Goal: Entertainment & Leisure: Consume media (video, audio)

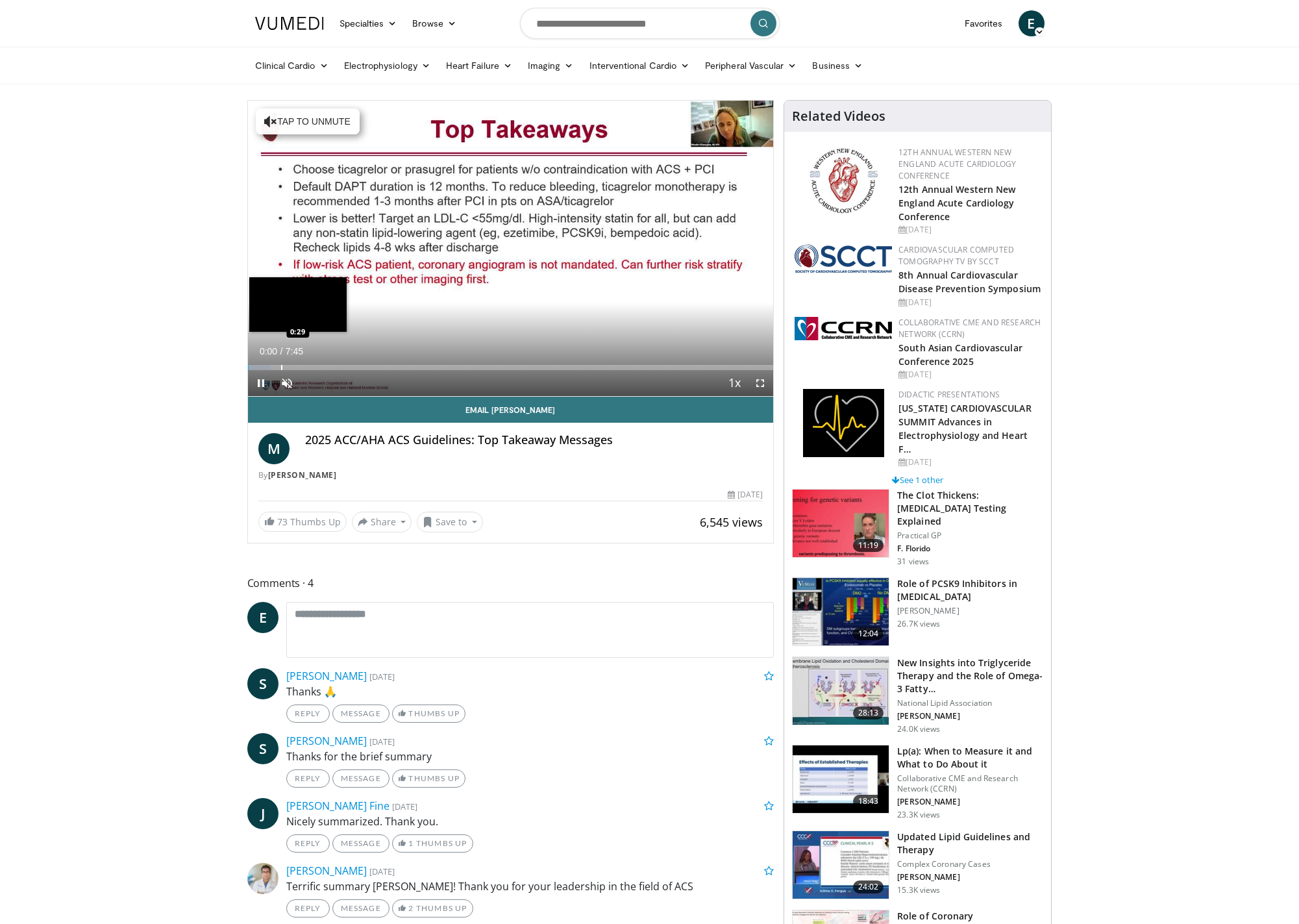
click at [281, 369] on div "Progress Bar" at bounding box center [281, 368] width 1 height 5
click at [303, 366] on div "Progress Bar" at bounding box center [303, 368] width 1 height 5
click at [327, 366] on div "Progress Bar" at bounding box center [327, 368] width 1 height 5
click at [352, 363] on div "Loaded : 21.31% 1:09 1:30" at bounding box center [511, 364] width 526 height 12
click at [380, 363] on div "Loaded : 32.24% 1:56 1:56" at bounding box center [511, 364] width 526 height 12
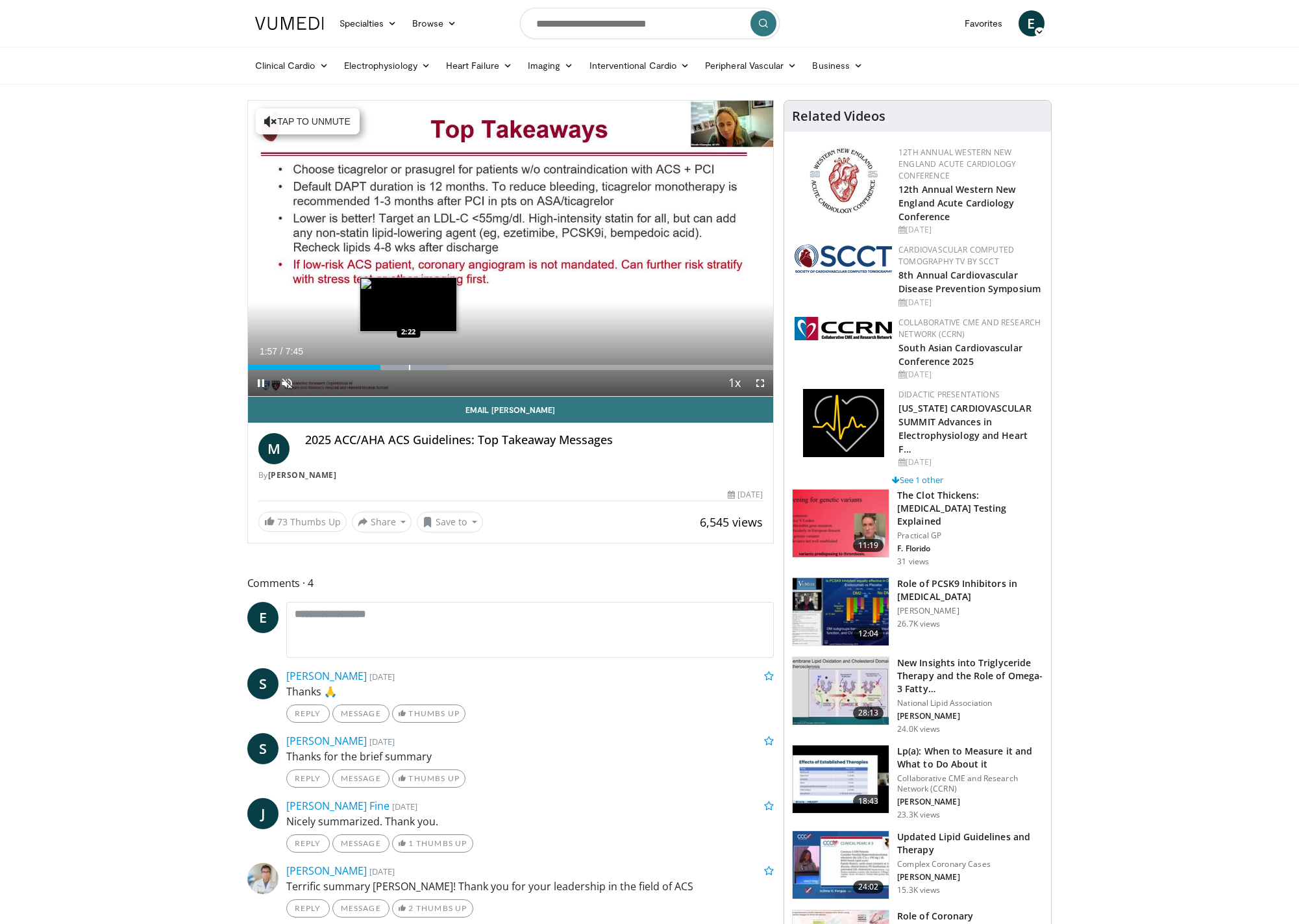
click at [409, 364] on div "Loaded : 38.36% 1:57 2:22" at bounding box center [511, 364] width 526 height 12
click at [427, 367] on div "Progress Bar" at bounding box center [427, 368] width 1 height 5
click at [452, 366] on div "Progress Bar" at bounding box center [452, 368] width 1 height 5
click at [473, 362] on div "Loaded : 46.89% 3:00 3:19" at bounding box center [511, 364] width 526 height 12
click at [261, 386] on span "Video Player" at bounding box center [261, 382] width 26 height 26
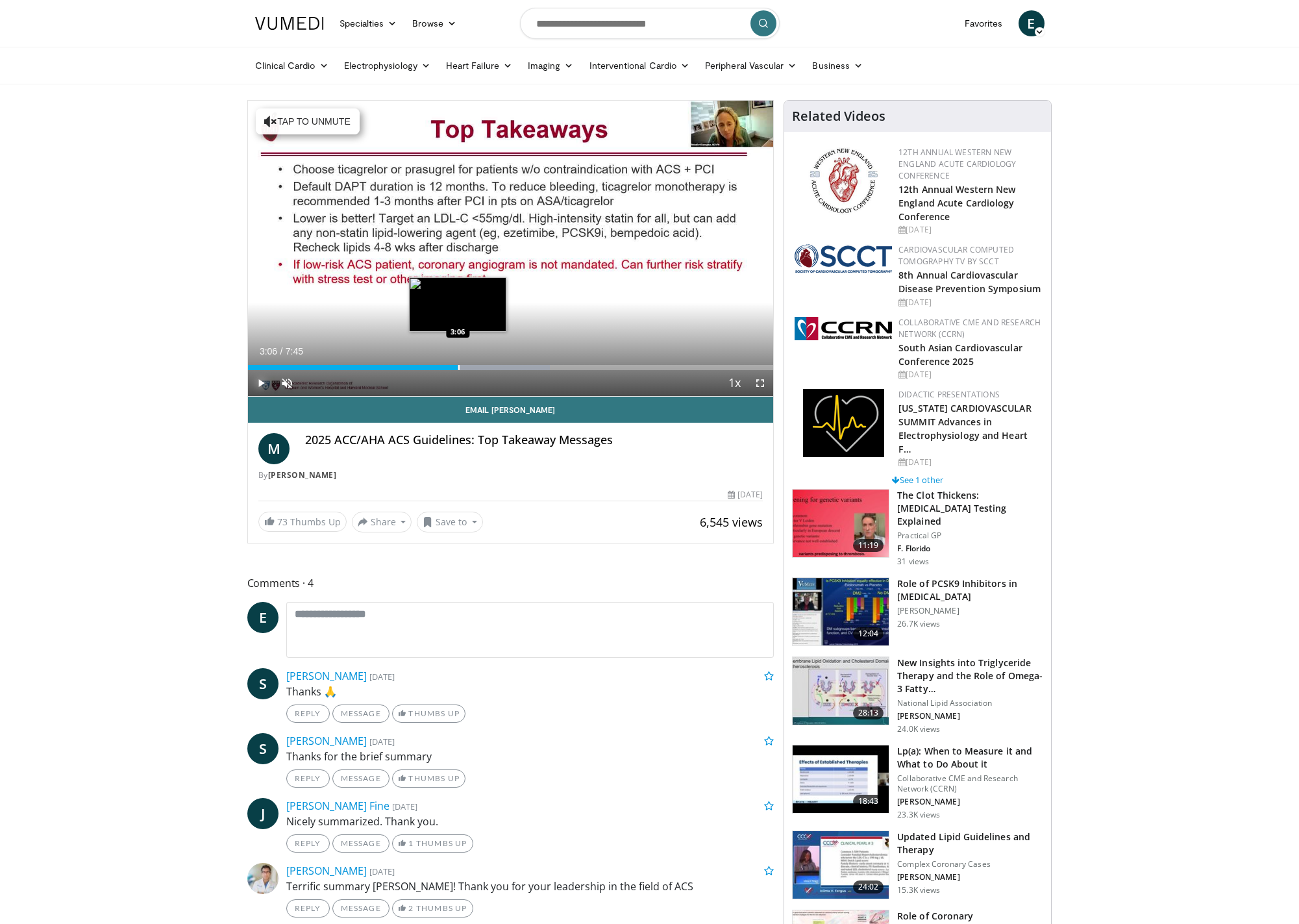
click at [458, 363] on div "Loaded : 57.55% 3:06 3:06" at bounding box center [511, 364] width 526 height 12
click at [440, 363] on div "Loaded : 57.55% 3:06 2:55" at bounding box center [511, 364] width 526 height 12
click at [428, 364] on div "Loaded : 40.84% 2:50 2:44" at bounding box center [511, 364] width 526 height 12
click at [414, 364] on div "Loaded : 49.02% 2:40 2:29" at bounding box center [511, 364] width 526 height 12
click at [403, 367] on div "2:18" at bounding box center [326, 368] width 157 height 5
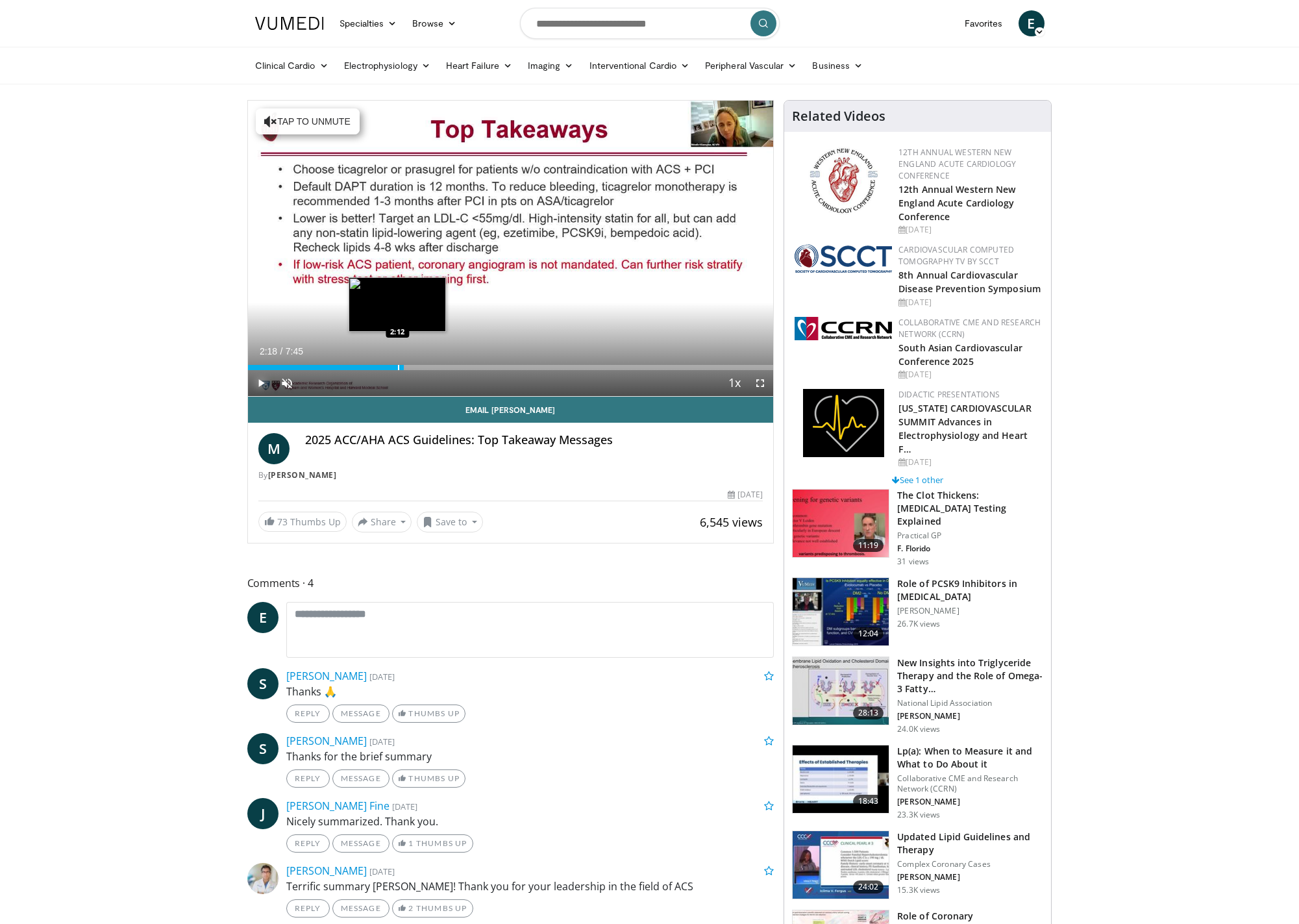
click at [395, 366] on div "2:18" at bounding box center [326, 368] width 156 height 5
click at [380, 367] on div "Progress Bar" at bounding box center [380, 368] width 1 height 5
click at [367, 367] on div "1:45" at bounding box center [308, 368] width 120 height 5
click at [353, 366] on div "1:45" at bounding box center [308, 368] width 120 height 5
click at [341, 365] on div "1:33" at bounding box center [301, 368] width 106 height 5
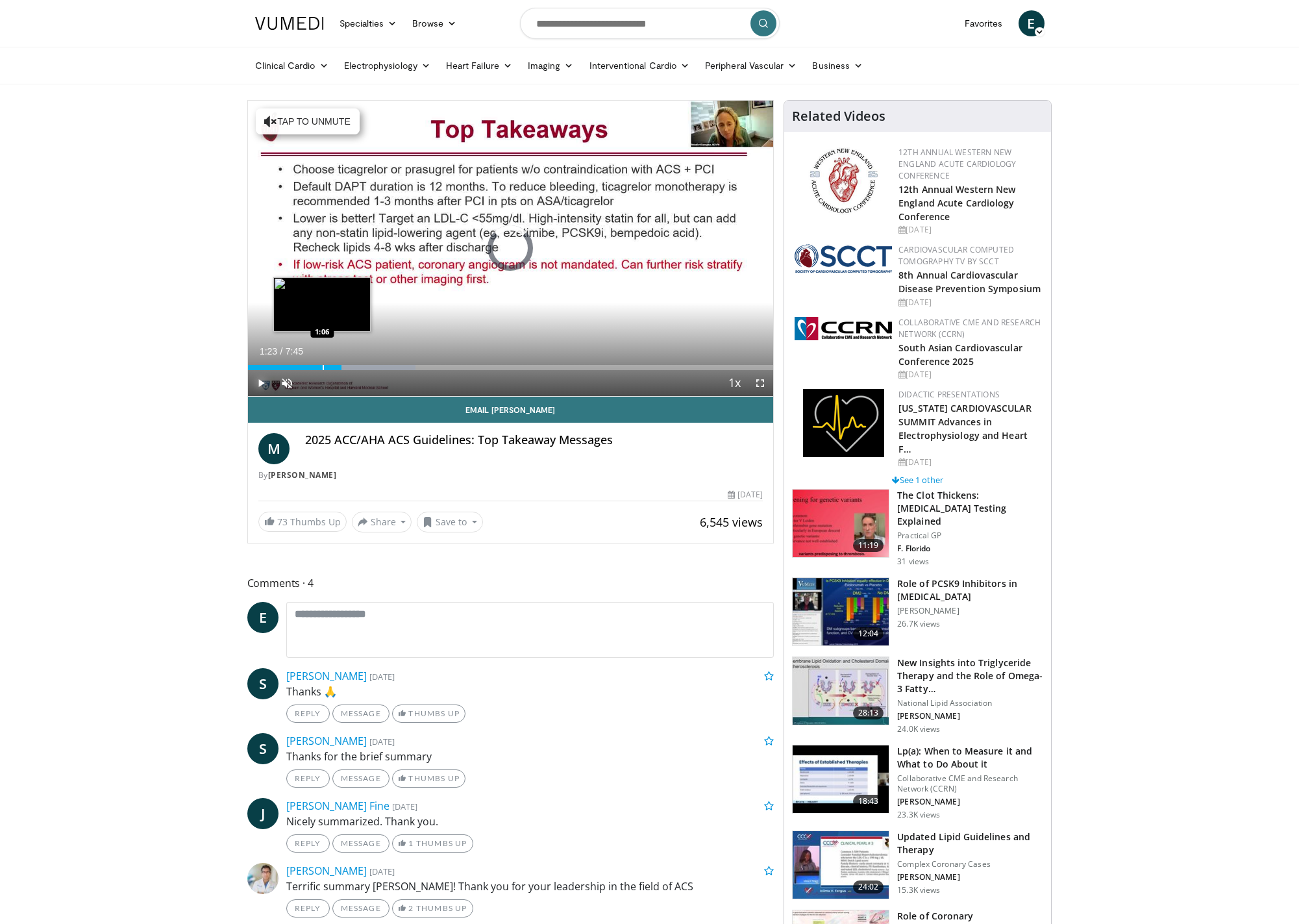
click at [322, 364] on div "Loaded : 31.97% 1:23 1:06" at bounding box center [511, 364] width 526 height 12
click at [309, 365] on div "Loaded : 17.04% 1:06 0:56" at bounding box center [511, 368] width 526 height 5
click at [292, 367] on div "Progress Bar" at bounding box center [292, 368] width 1 height 5
click at [278, 367] on div "Progress Bar" at bounding box center [278, 368] width 1 height 5
click at [258, 367] on div "Progress Bar" at bounding box center [258, 368] width 1 height 5
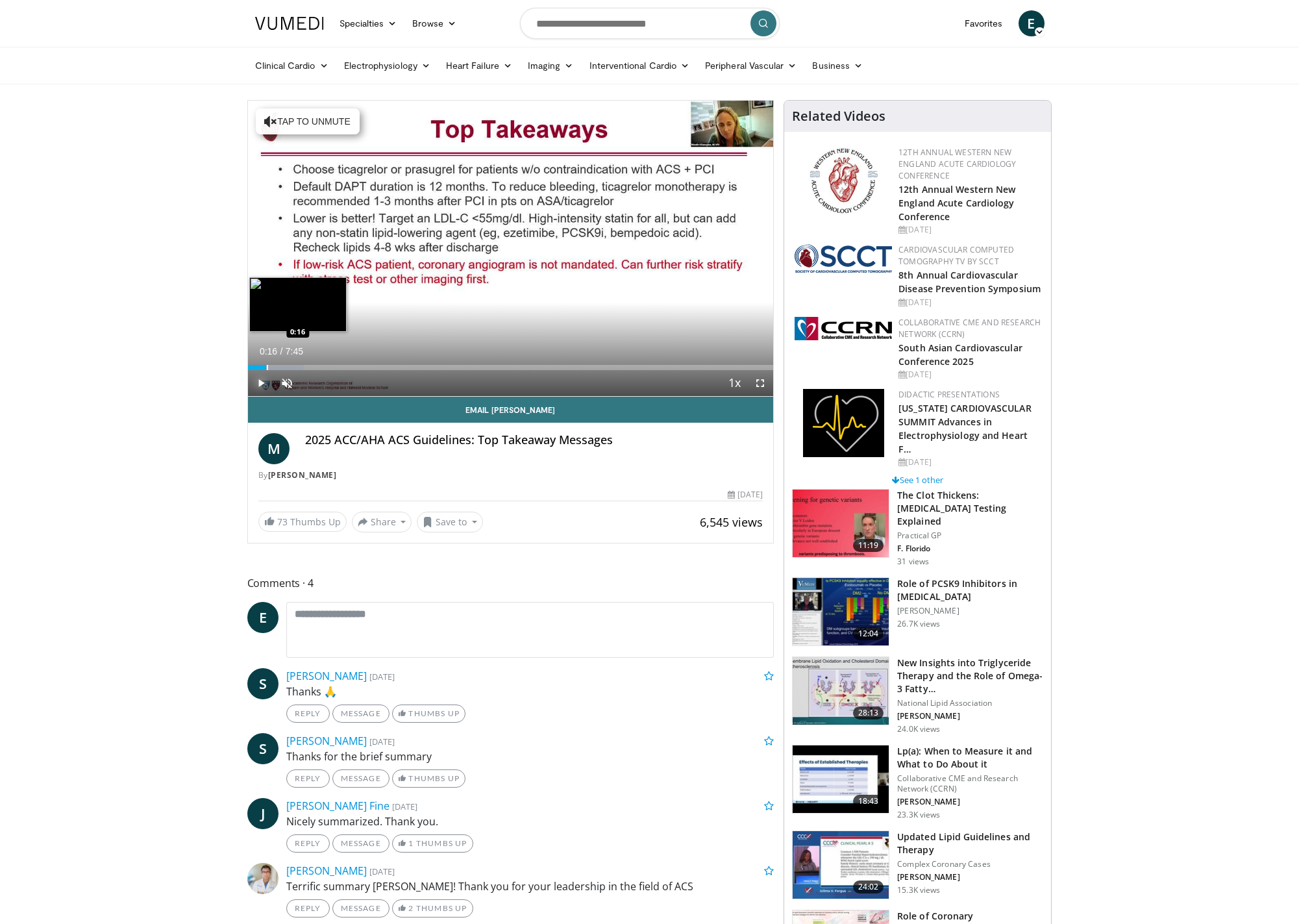
click at [267, 366] on div "Progress Bar" at bounding box center [267, 368] width 1 height 5
click at [275, 365] on div "Progress Bar" at bounding box center [275, 368] width 1 height 5
click at [446, 363] on div "Loaded : 17.04% 0:23 2:55" at bounding box center [511, 364] width 526 height 12
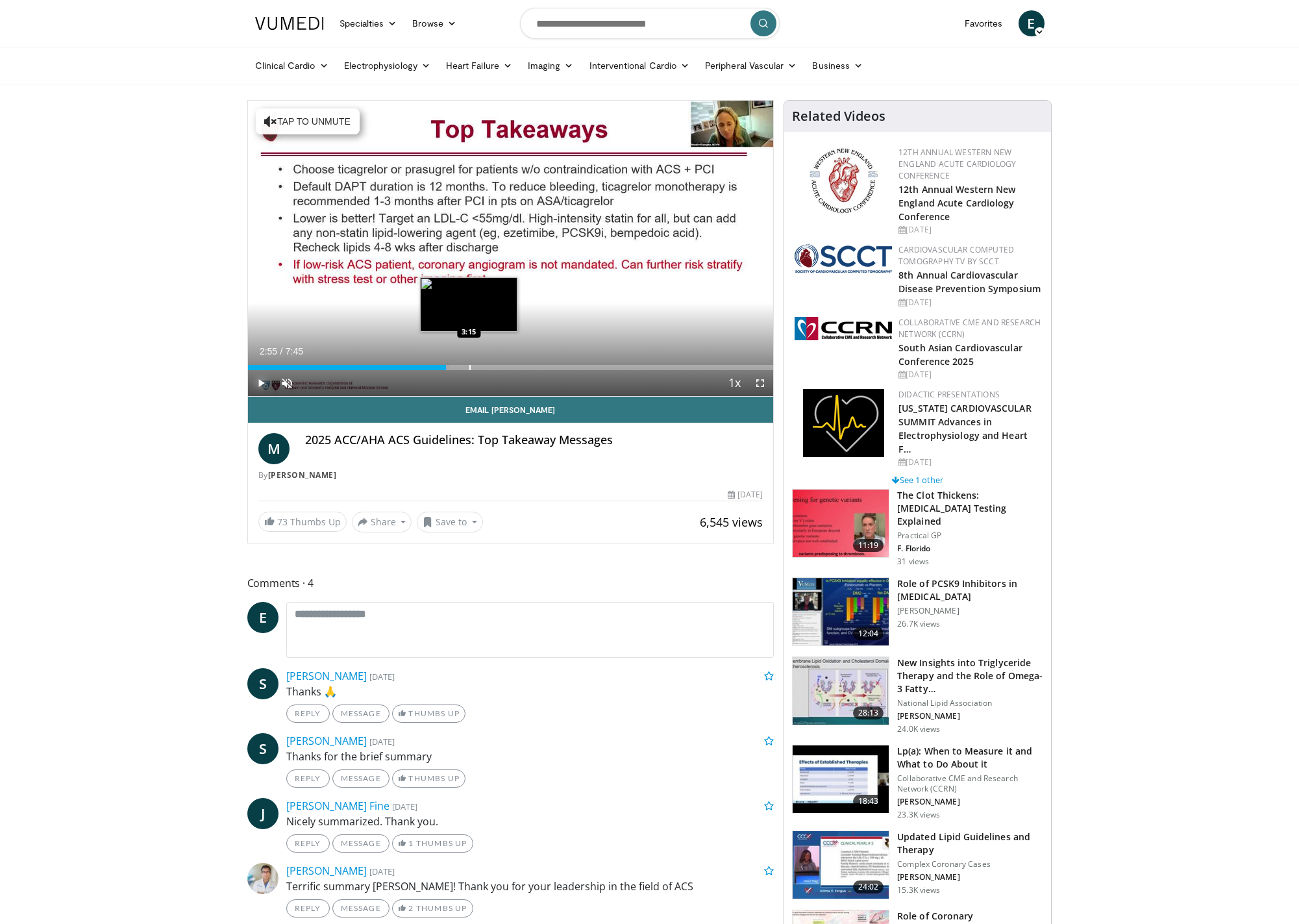
click at [471, 363] on div "Loaded : 38.36% 2:55 3:15" at bounding box center [511, 364] width 526 height 12
click at [502, 361] on div "Loaded : 51.16% 3:17 3:42" at bounding box center [511, 364] width 526 height 12
click at [523, 361] on div "Loaded : 55.42% 3:45 4:03" at bounding box center [511, 364] width 526 height 12
click at [552, 363] on div "Loaded : 59.69% 4:04 4:29" at bounding box center [511, 364] width 526 height 12
click at [581, 365] on div "Progress Bar" at bounding box center [581, 368] width 1 height 5
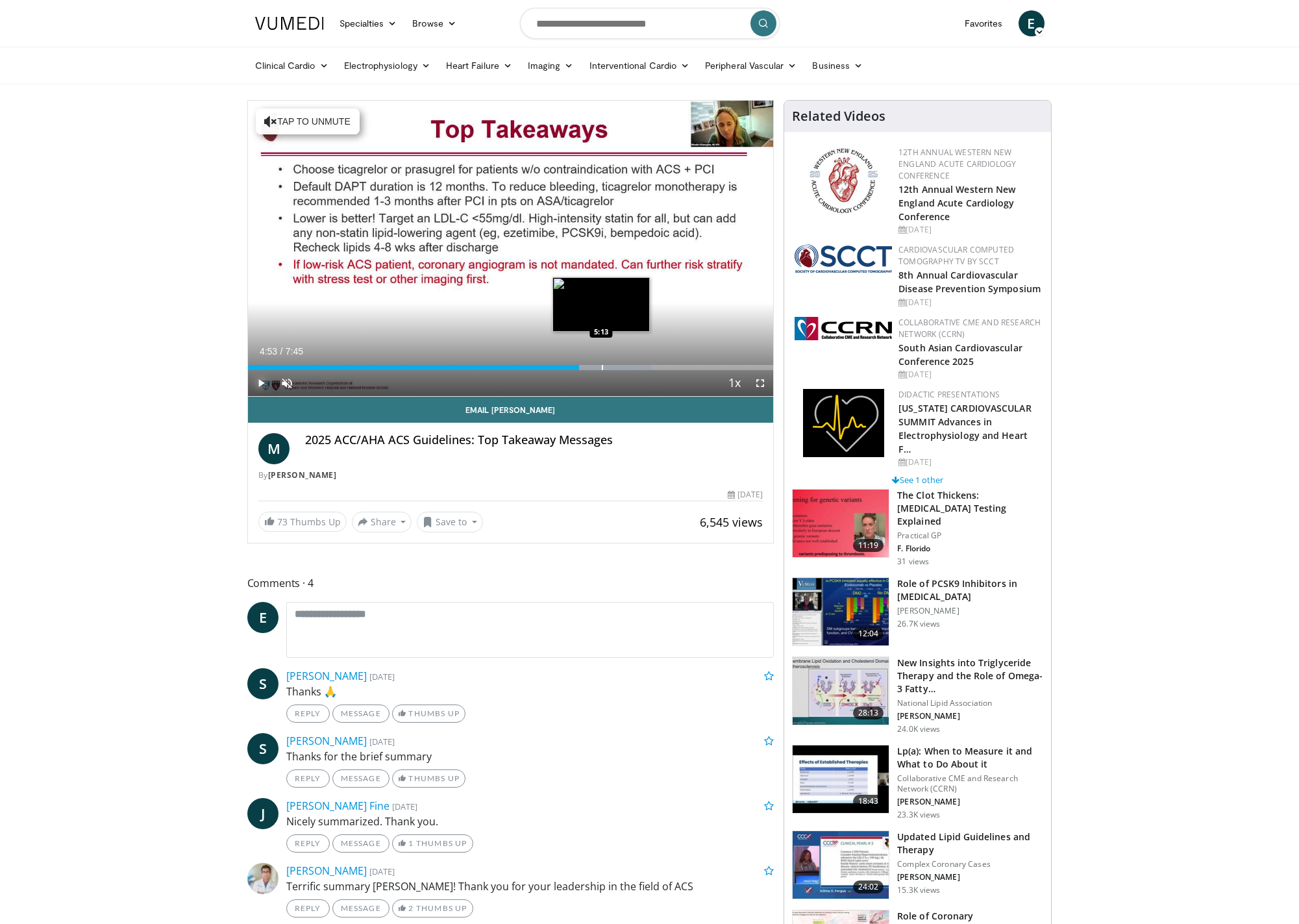
click at [595, 367] on div "Loaded : 76.74% 4:53 5:13" at bounding box center [511, 368] width 526 height 5
click at [618, 366] on div "Loaded : 79.53% 5:07 5:28" at bounding box center [511, 368] width 526 height 5
click at [641, 365] on div "Progress Bar" at bounding box center [641, 368] width 1 height 5
click at [670, 363] on div "Loaded : 85.98% 6:13 6:10" at bounding box center [511, 364] width 526 height 12
click at [694, 365] on div "Progress Bar" at bounding box center [694, 368] width 1 height 5
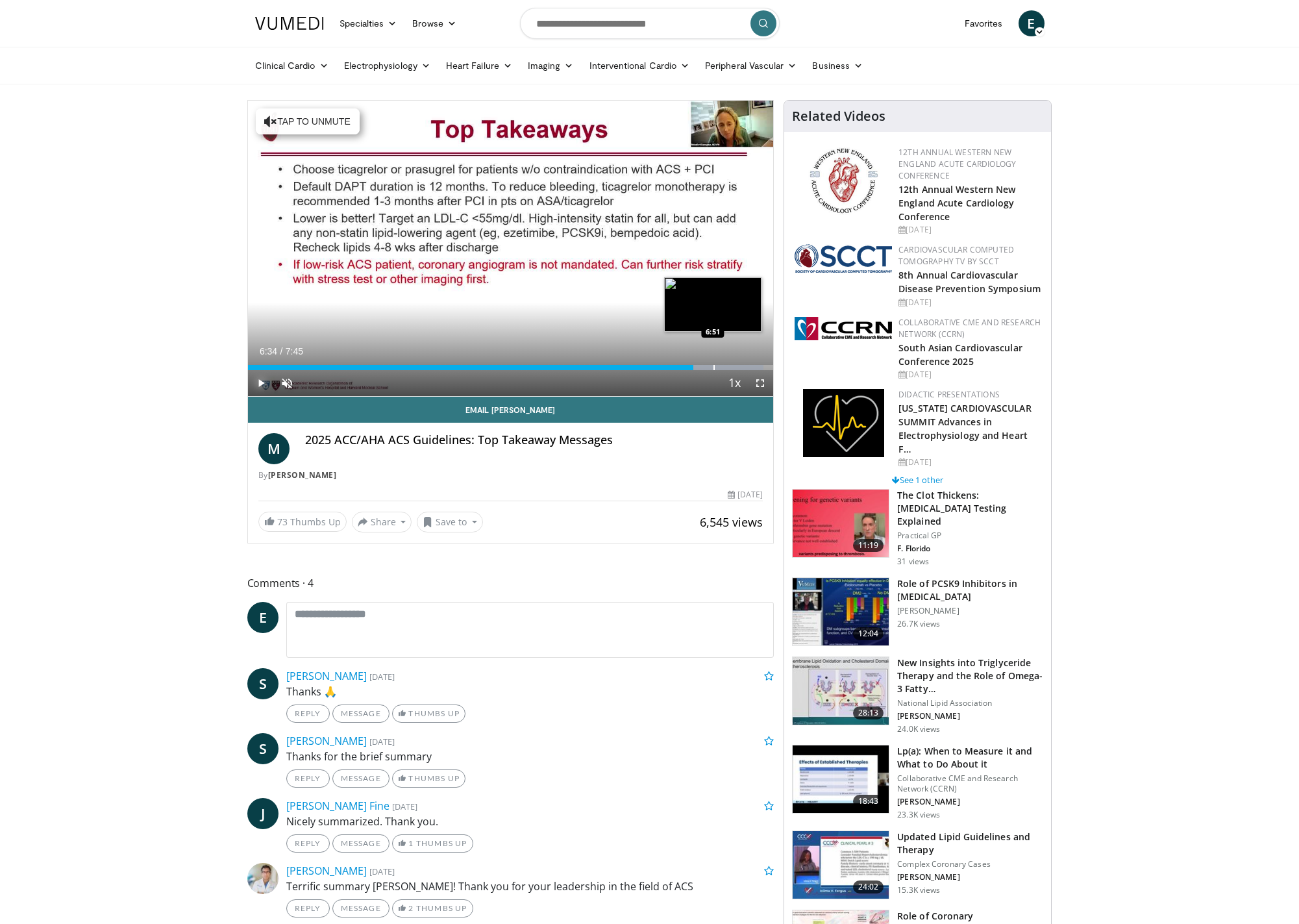
click at [714, 365] on div "Progress Bar" at bounding box center [714, 368] width 1 height 5
click at [724, 365] on div "Progress Bar" at bounding box center [724, 368] width 1 height 5
click at [740, 366] on div "Progress Bar" at bounding box center [740, 368] width 1 height 5
click at [753, 365] on div "Progress Bar" at bounding box center [753, 368] width 1 height 5
click at [763, 365] on div "Progress Bar" at bounding box center [727, 368] width 91 height 5
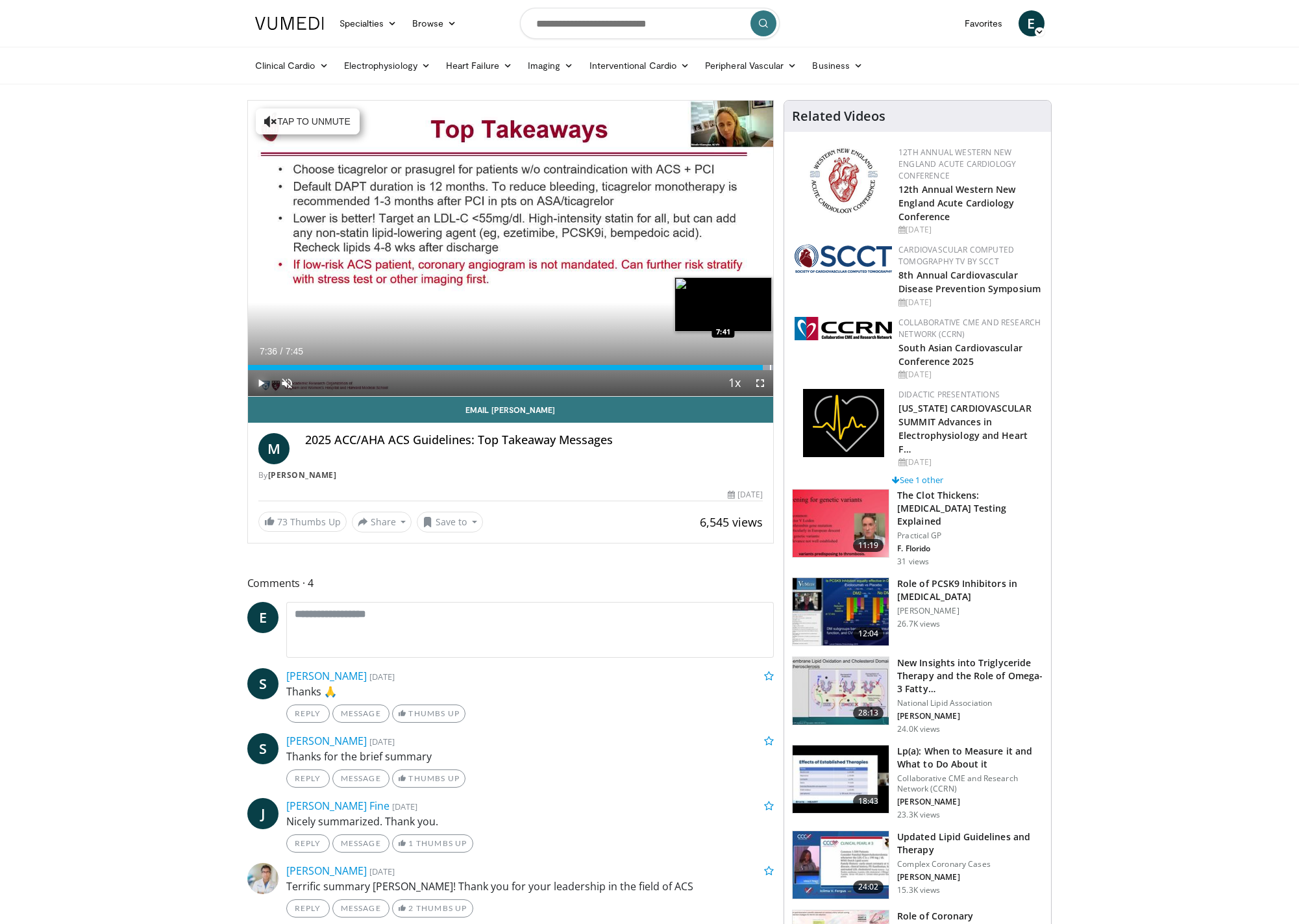
click at [770, 365] on div "Progress Bar" at bounding box center [770, 368] width 1 height 5
